Goal: Find specific page/section: Find specific page/section

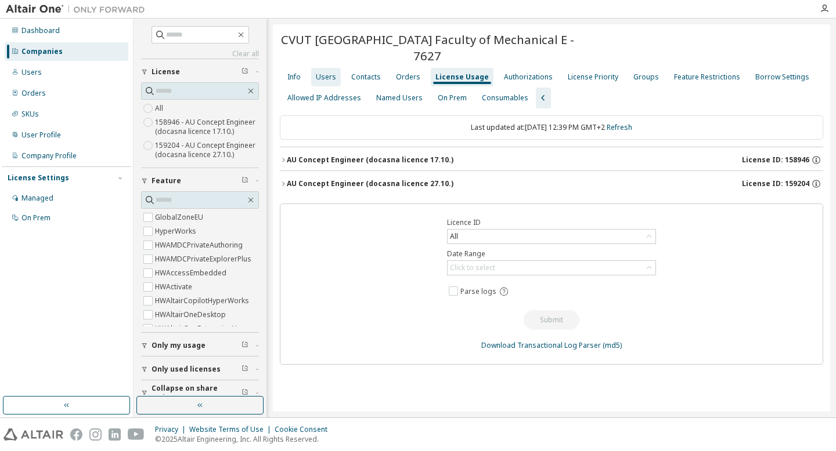
click at [326, 78] on div "Users" at bounding box center [326, 77] width 20 height 9
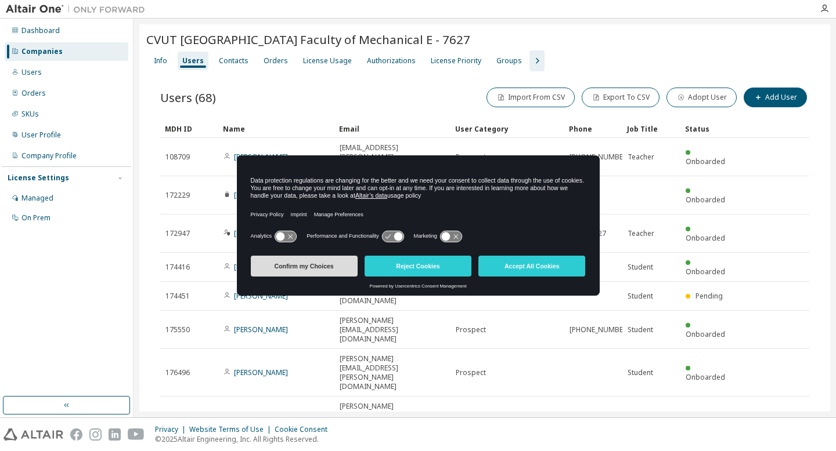
click at [324, 274] on button "Confirm my Choices" at bounding box center [304, 266] width 107 height 21
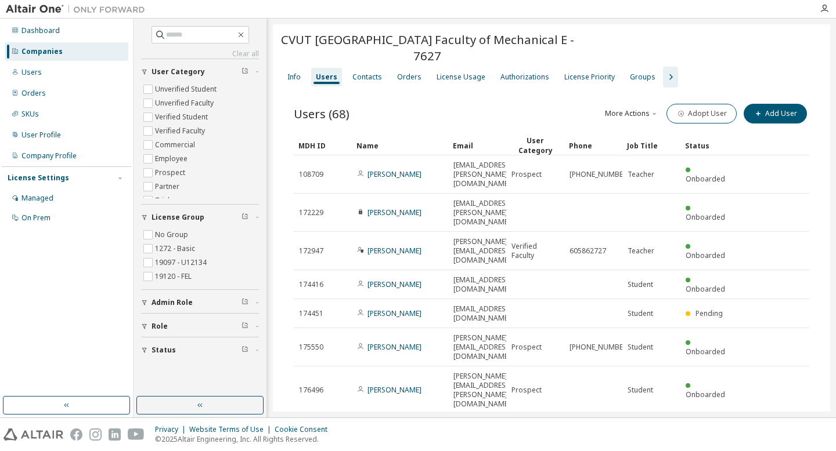
drag, startPoint x: 283, startPoint y: 39, endPoint x: 457, endPoint y: 53, distance: 174.6
click at [457, 53] on span "CVUT [GEOGRAPHIC_DATA] Faculty of Mechanical E - 7627" at bounding box center [427, 47] width 295 height 32
copy span "CVUT [GEOGRAPHIC_DATA] Faculty of Mechanical E - 7627"
click at [486, 101] on div "Users (68) More Actions Import From CSV Export To CSV Adopt User Add User Clear…" at bounding box center [551, 331] width 543 height 486
click at [404, 78] on div "Orders" at bounding box center [409, 77] width 24 height 9
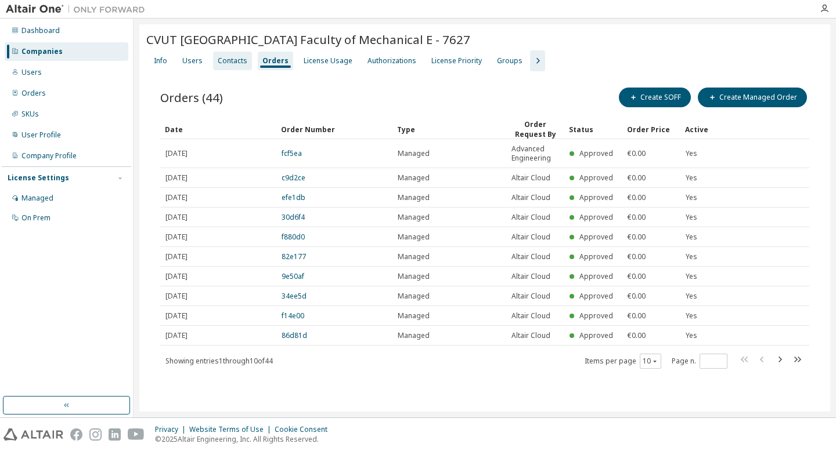
click at [222, 66] on div "Contacts" at bounding box center [233, 60] width 30 height 9
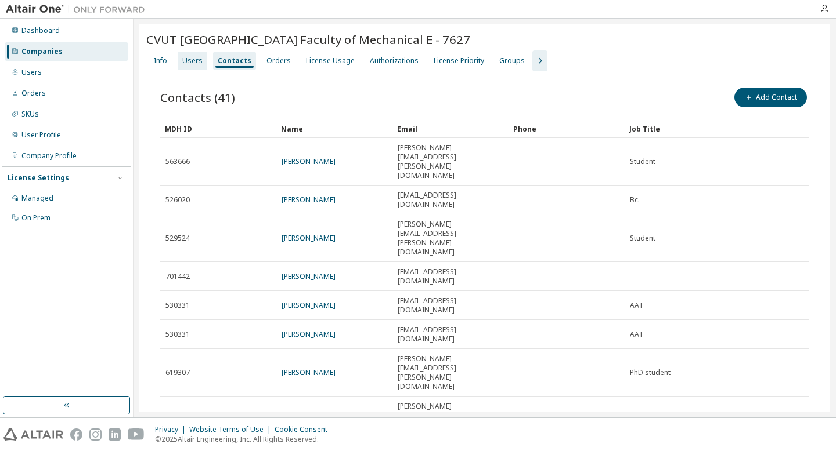
click at [198, 66] on div "Users" at bounding box center [192, 60] width 20 height 9
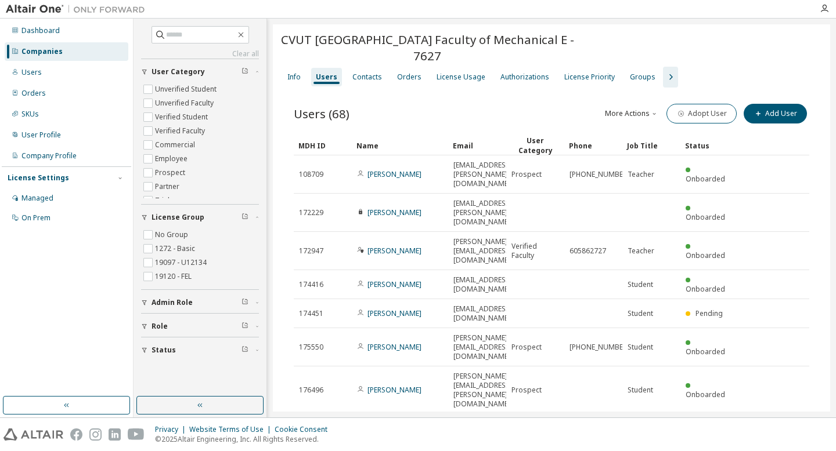
click at [774, 51] on div "CVUT [GEOGRAPHIC_DATA] Faculty of Mechanical E - 7627" at bounding box center [551, 47] width 543 height 32
click at [635, 371] on div "100" at bounding box center [644, 371] width 93 height 14
click at [169, 35] on input "text" at bounding box center [201, 35] width 70 height 12
type input "********"
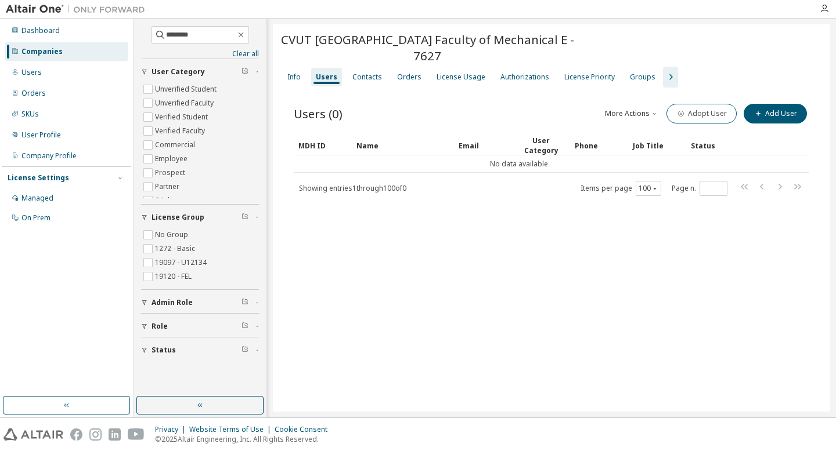
click at [32, 50] on div "Companies" at bounding box center [41, 51] width 41 height 9
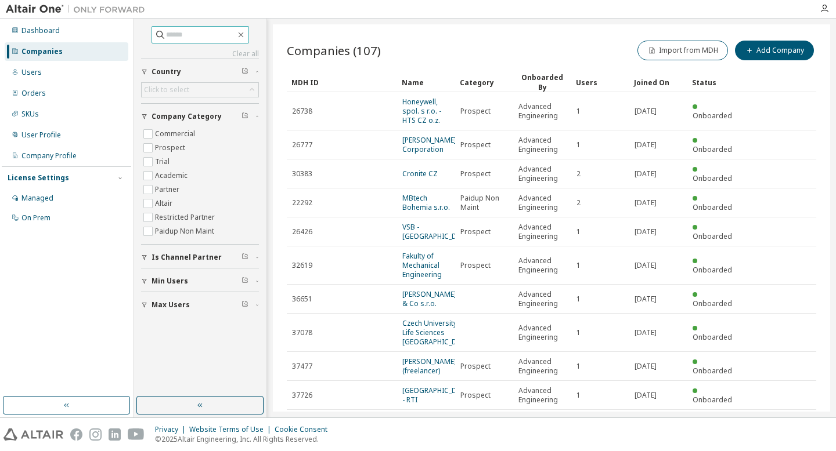
click at [166, 35] on input "text" at bounding box center [201, 35] width 70 height 12
type input "********"
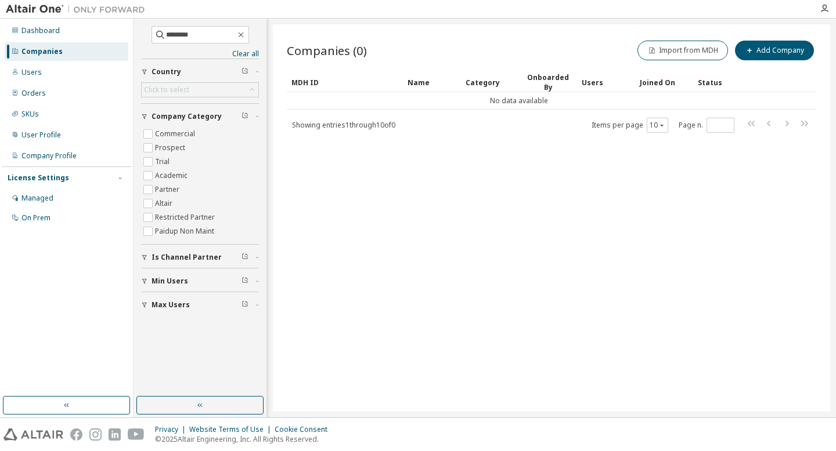
click at [485, 147] on div "Companies (0) Import from MDH Add Company Clear Load Save Save As Field Operato…" at bounding box center [551, 218] width 557 height 388
